Goal: Navigation & Orientation: Go to known website

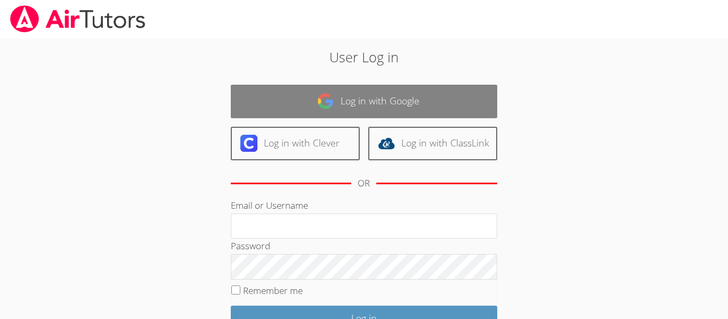
click at [353, 98] on link "Log in with Google" at bounding box center [364, 102] width 267 height 34
click at [347, 90] on link "Log in with Google" at bounding box center [364, 102] width 267 height 34
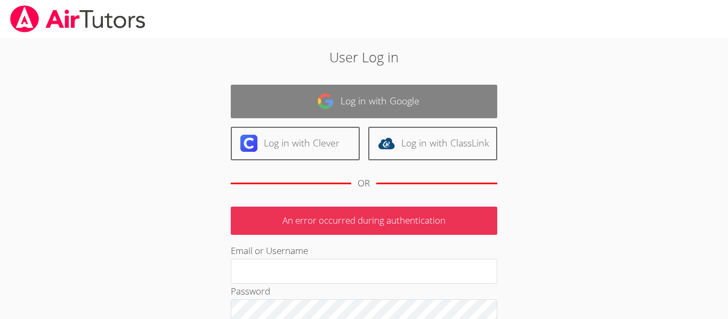
click at [283, 91] on link "Log in with Google" at bounding box center [364, 102] width 267 height 34
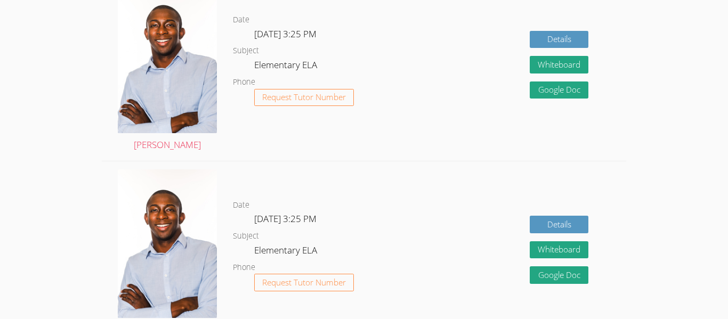
scroll to position [540, 0]
